Goal: Obtain resource: Obtain resource

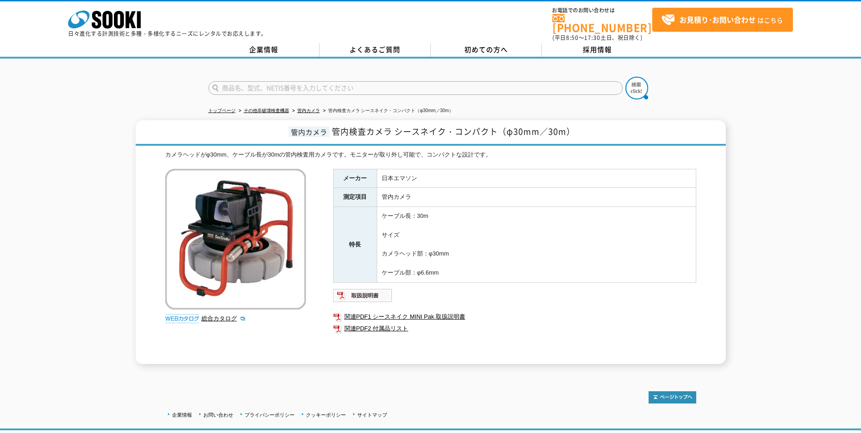
scroll to position [45, 0]
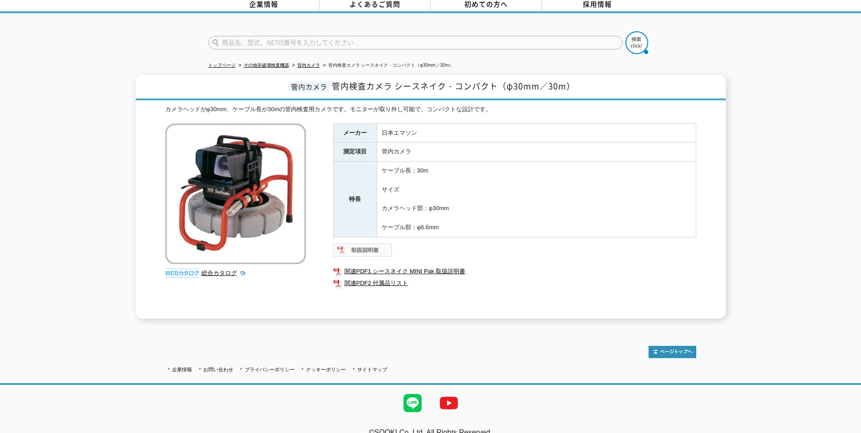
click at [360, 243] on img at bounding box center [362, 250] width 59 height 15
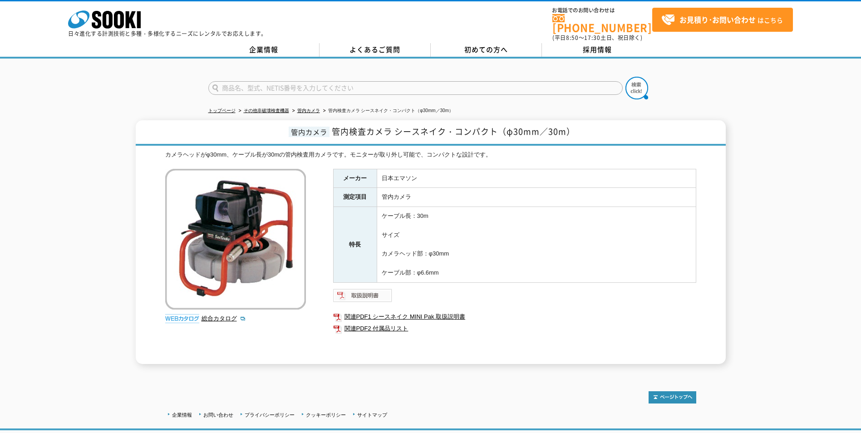
click at [360, 290] on img at bounding box center [362, 295] width 59 height 15
click at [95, 191] on div "管内カメラ 管内検査カメラ シースネイク・コンパクト（φ30mm／30m） カメラヘッドがφ30mm、ケーブル長が30mの管内検査用カメラです。モニターが取り…" at bounding box center [430, 242] width 861 height 244
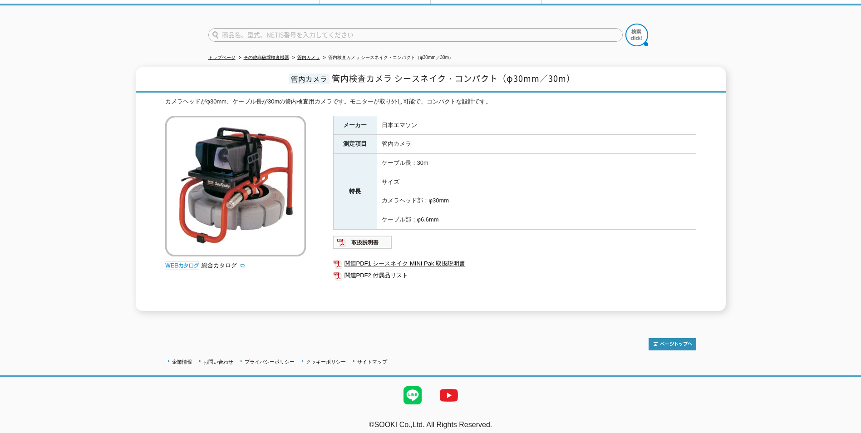
scroll to position [54, 0]
